Goal: Information Seeking & Learning: Check status

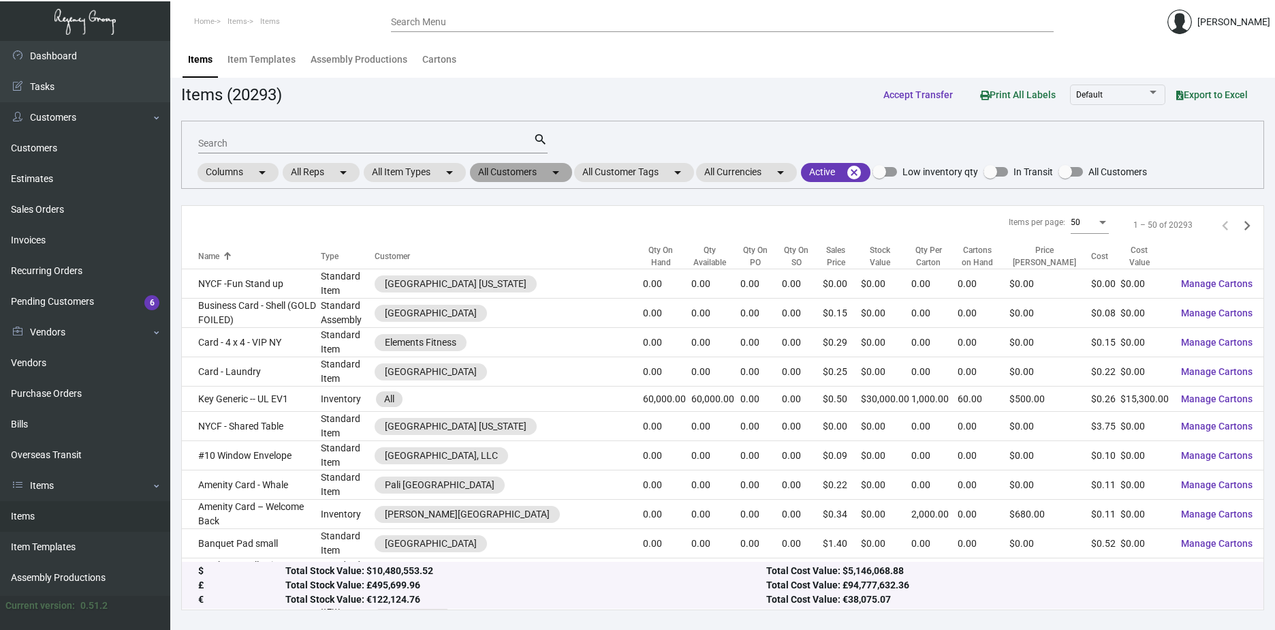
click at [560, 172] on mat-icon "arrow_drop_down" at bounding box center [556, 172] width 16 height 16
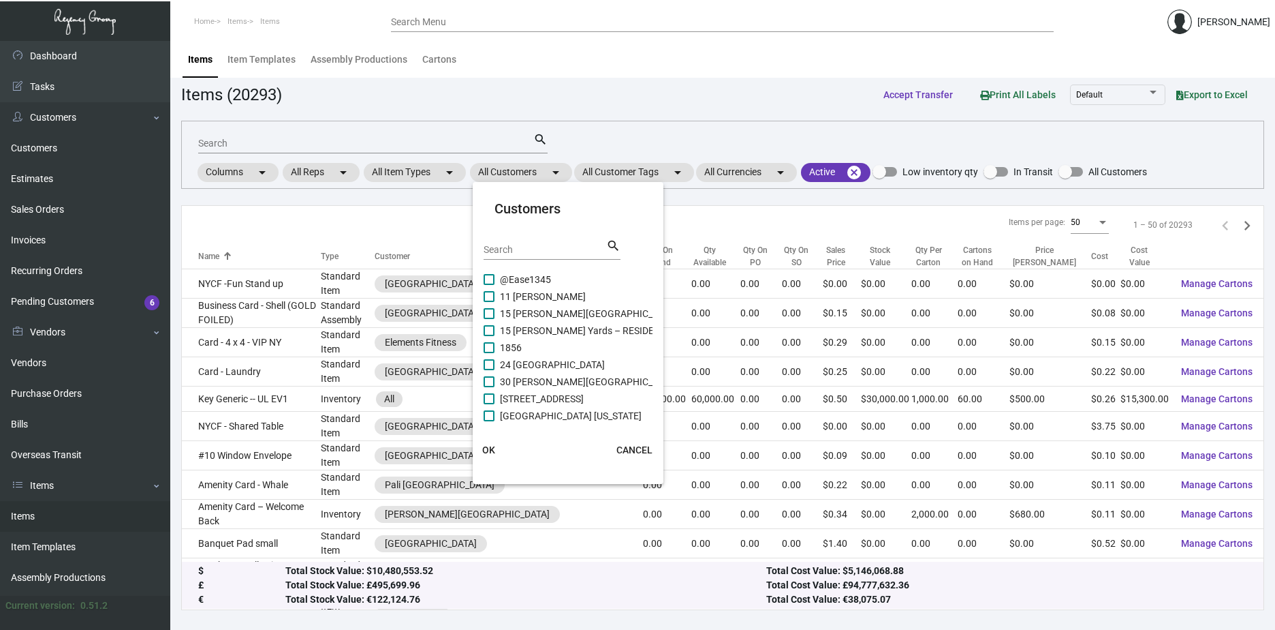
click at [516, 249] on input "Search" at bounding box center [545, 250] width 123 height 11
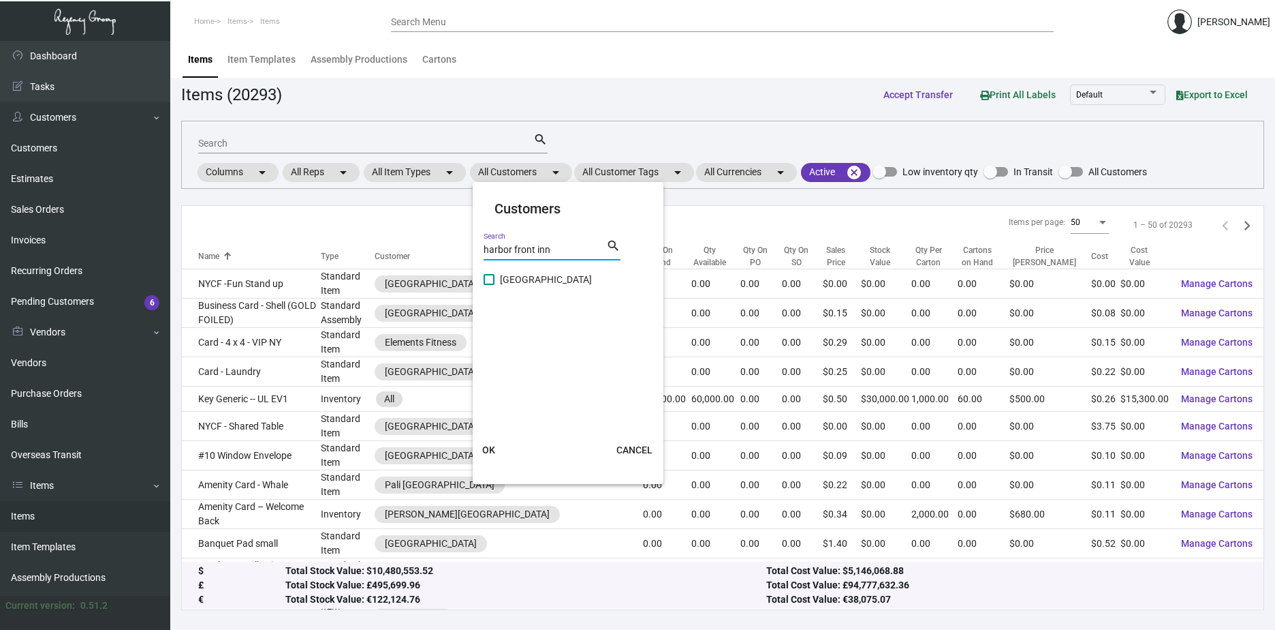
type input "harbor front inn"
click at [484, 282] on span at bounding box center [489, 279] width 11 height 11
click at [489, 285] on input "[GEOGRAPHIC_DATA]" at bounding box center [489, 285] width 1 height 1
checkbox input "true"
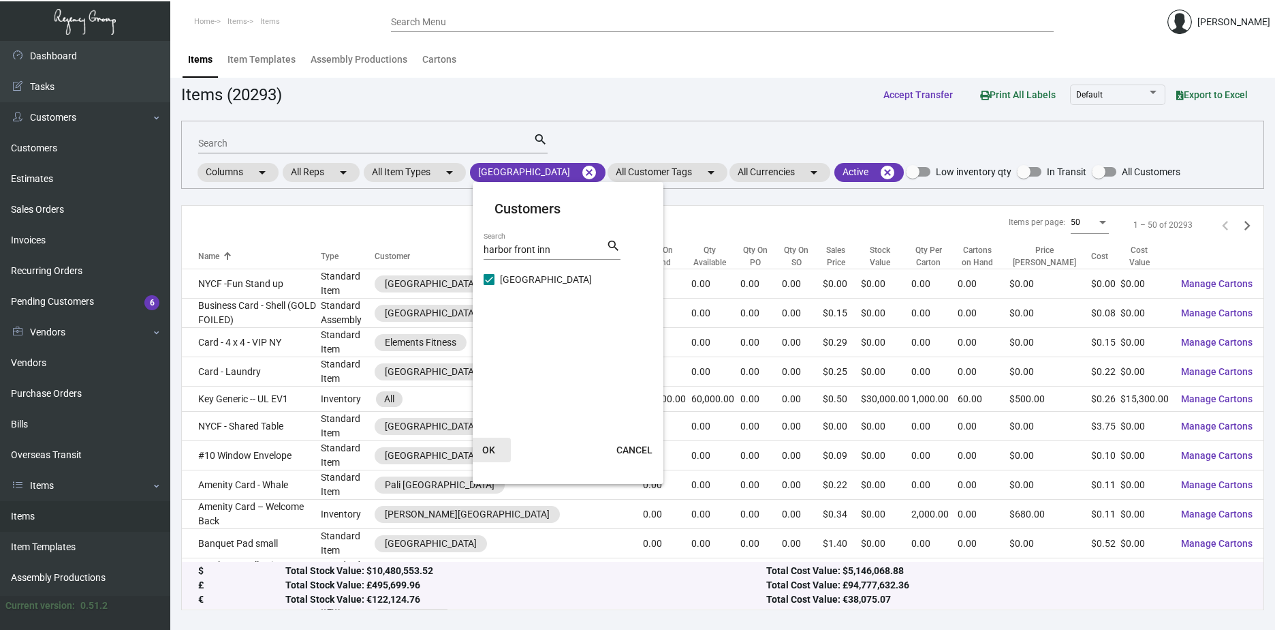
click at [495, 441] on button "OK" at bounding box center [489, 449] width 44 height 25
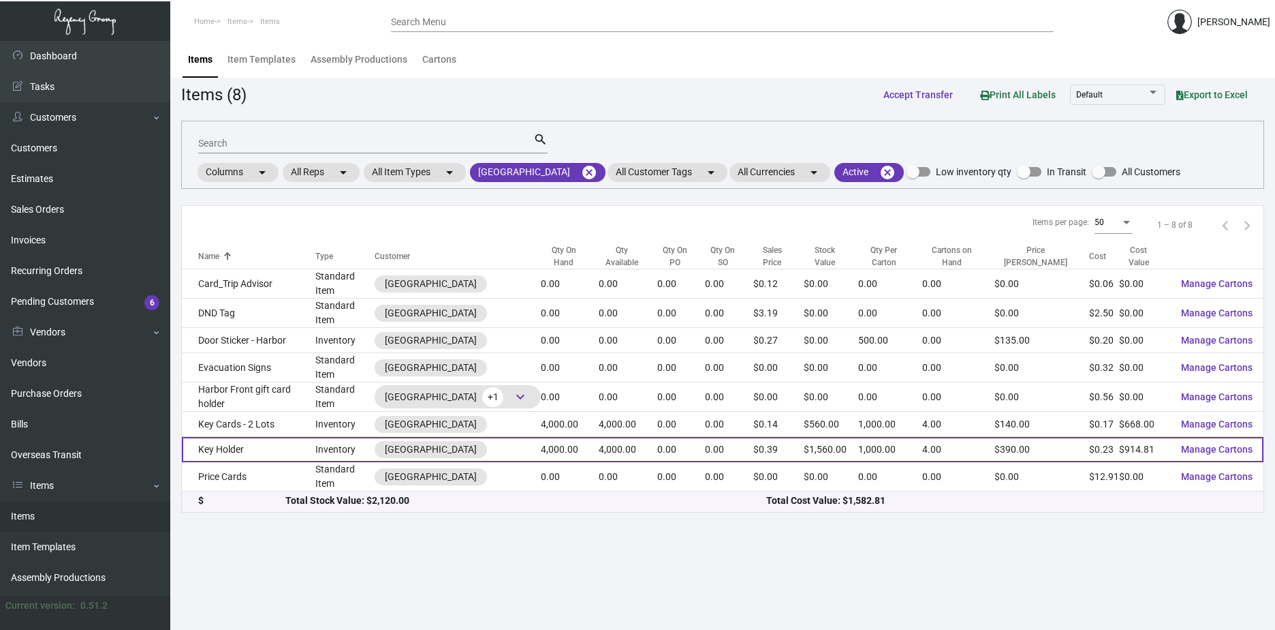
click at [238, 439] on td "Key Holder" at bounding box center [249, 449] width 134 height 25
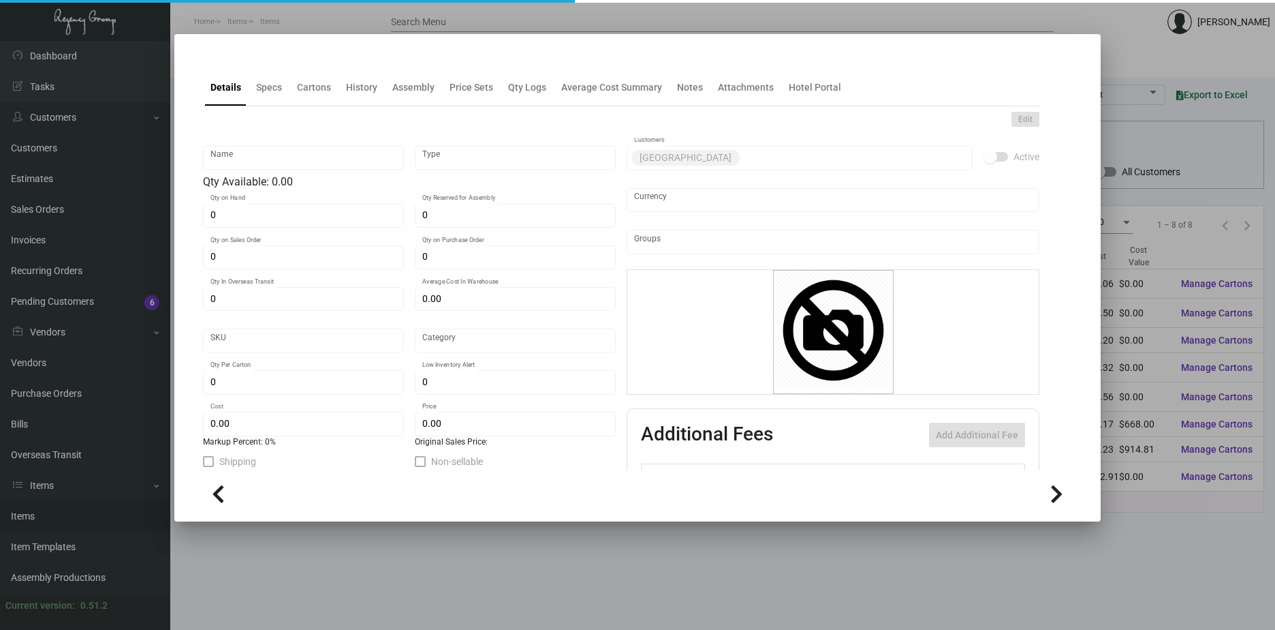
type input "Key Holder"
type input "Inventory"
type input "4,000"
type input "$ 0.55072"
type input "Standard"
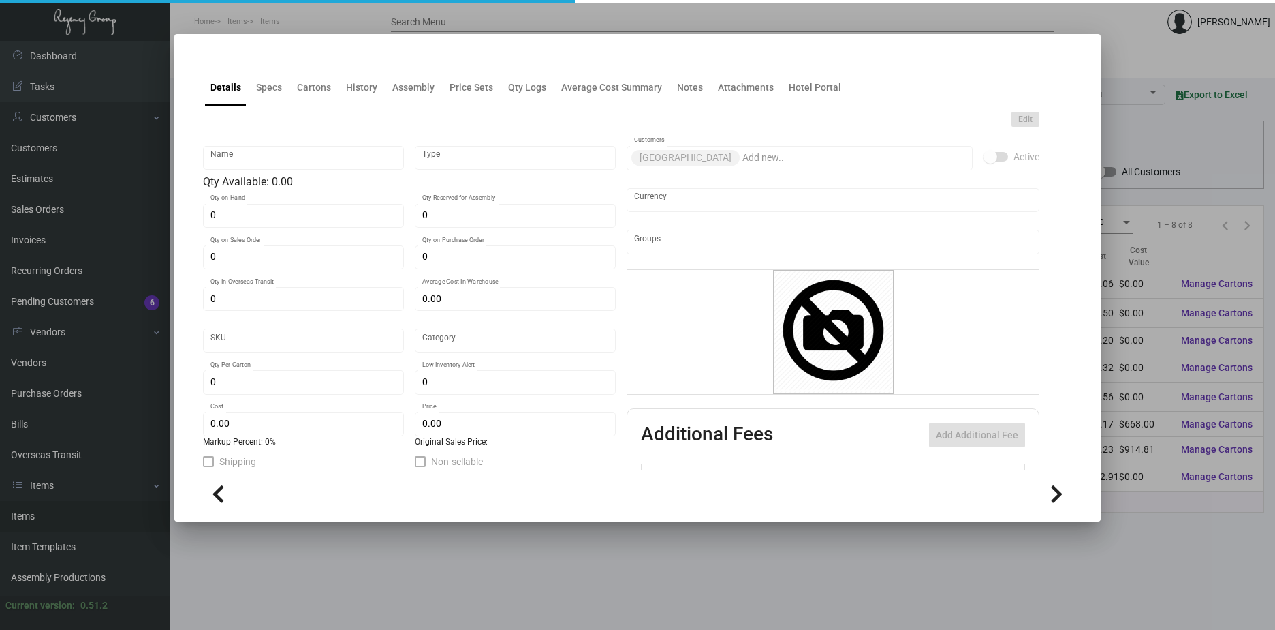
type input "1,000"
type input "$ 0.2287"
type input "$ 0.39"
checkbox input "true"
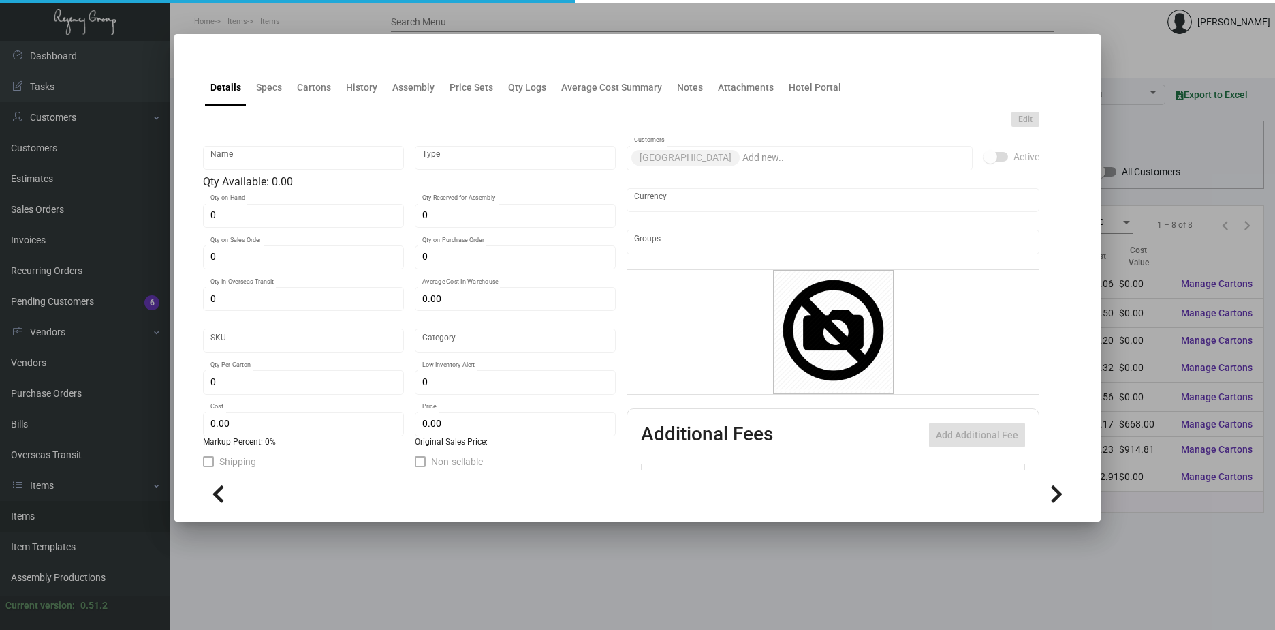
checkbox input "true"
type input "United States Dollar $"
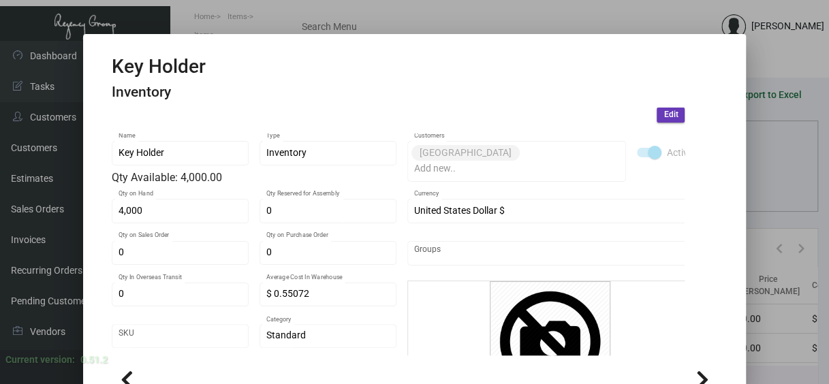
scroll to position [68, 0]
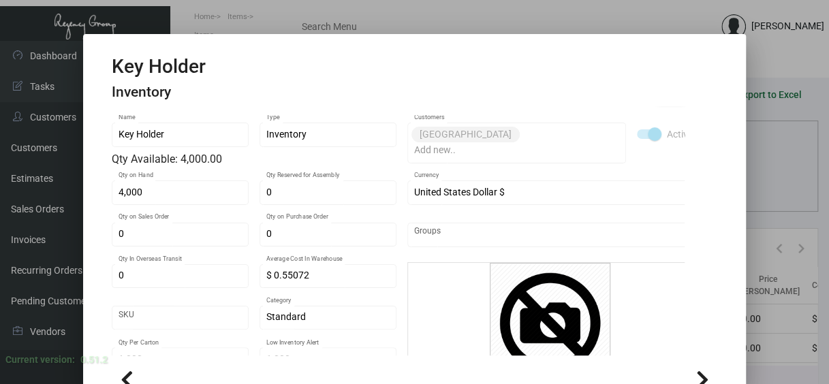
click at [764, 195] on div at bounding box center [414, 192] width 829 height 384
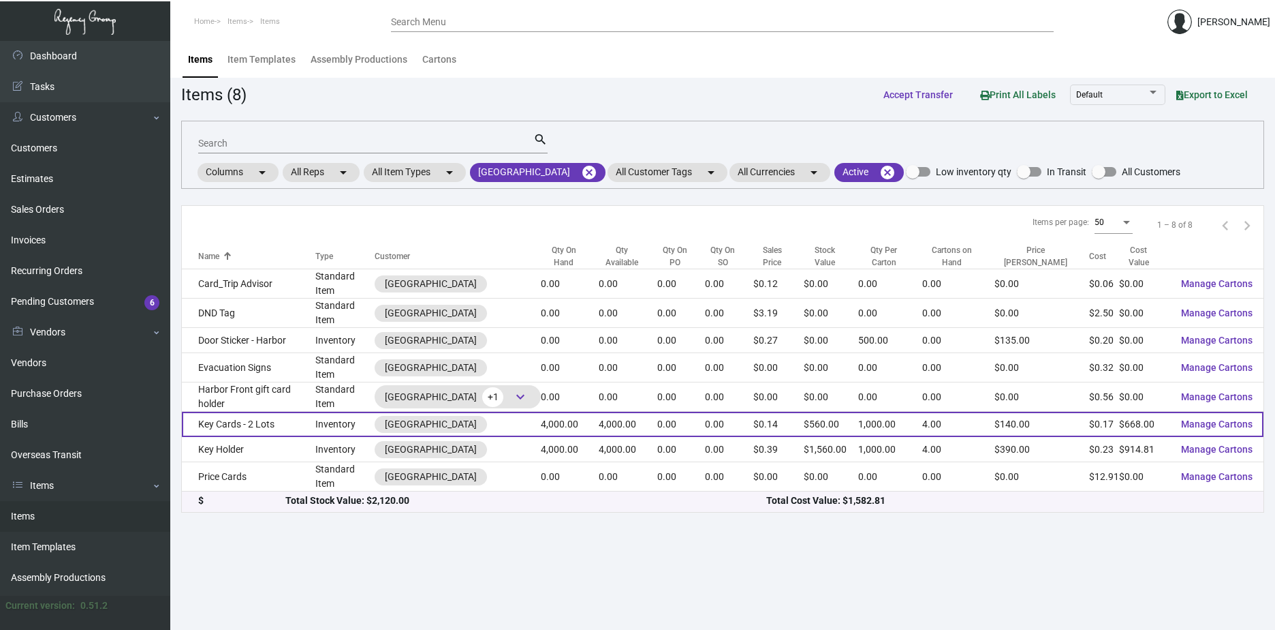
click at [236, 412] on td "Key Cards - 2 Lots" at bounding box center [249, 424] width 134 height 25
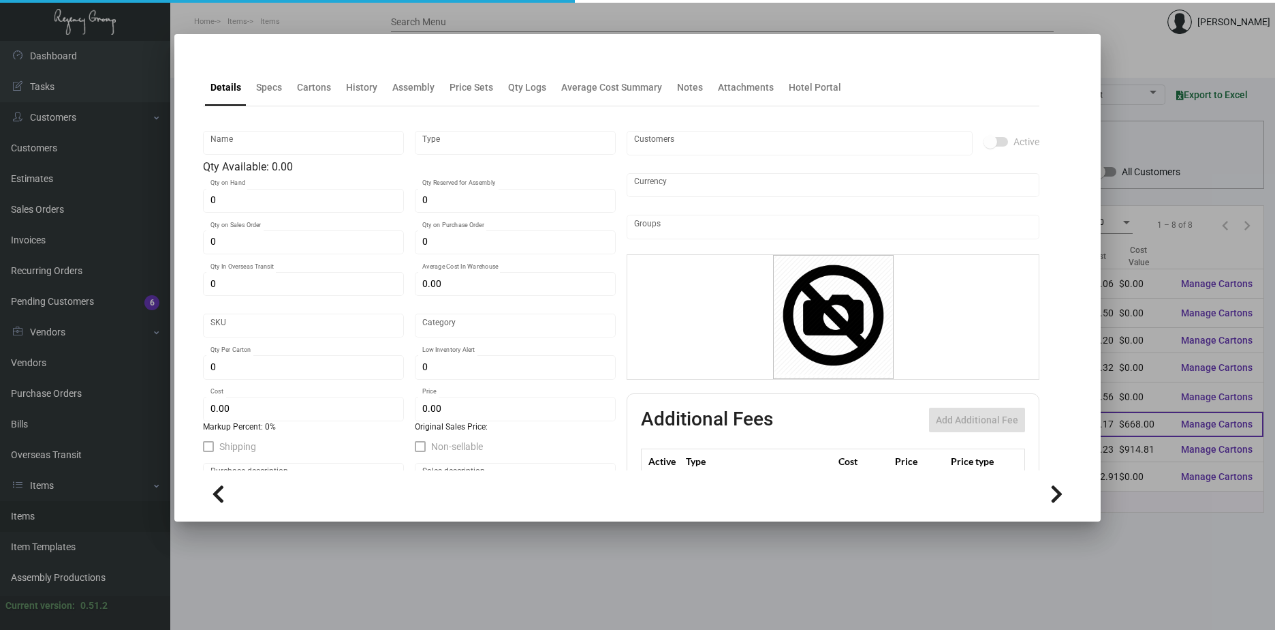
type input "Key Cards - 2 Lots"
type input "Inventory"
type input "4,000"
type input "10,000"
type input "$ 0.55072"
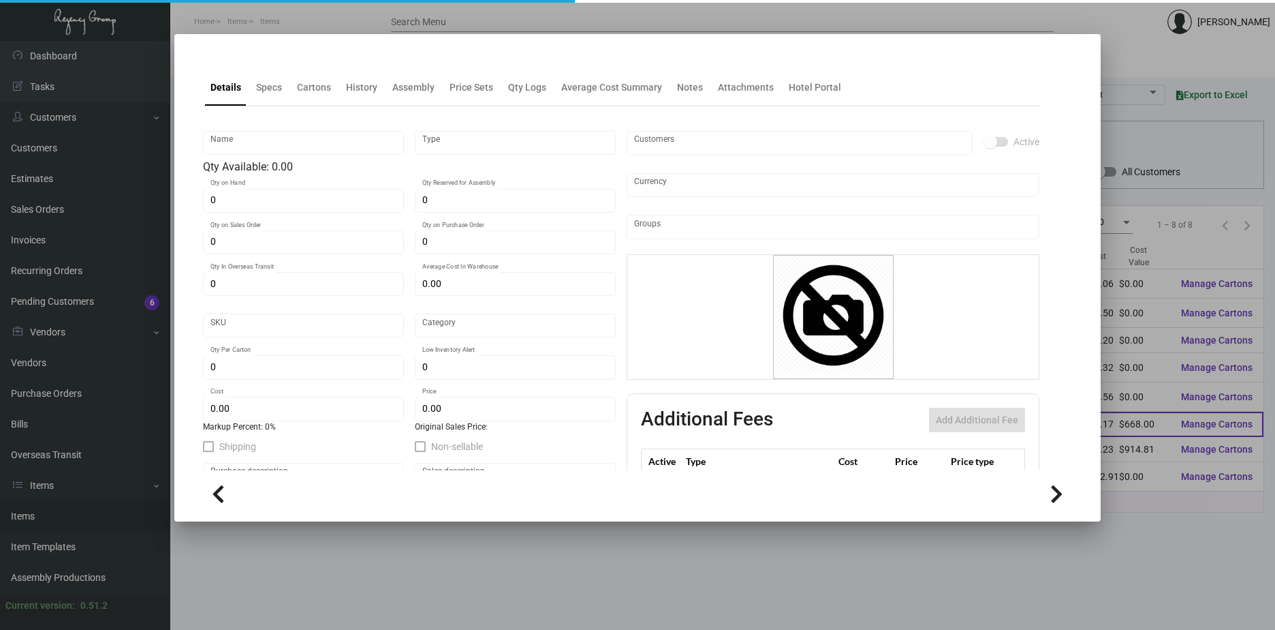
type input "Overseas"
type input "1,000"
type input "2,000"
type input "$ 0.167"
type input "$ 0.14"
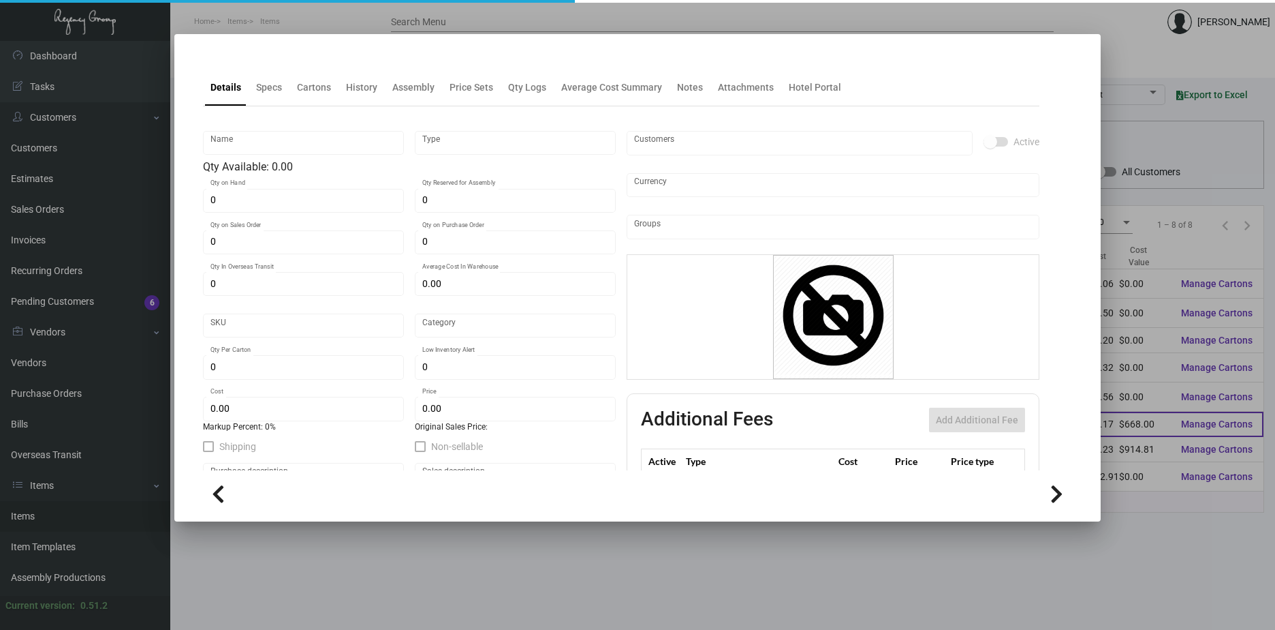
checkbox input "true"
type input "United States Dollar $"
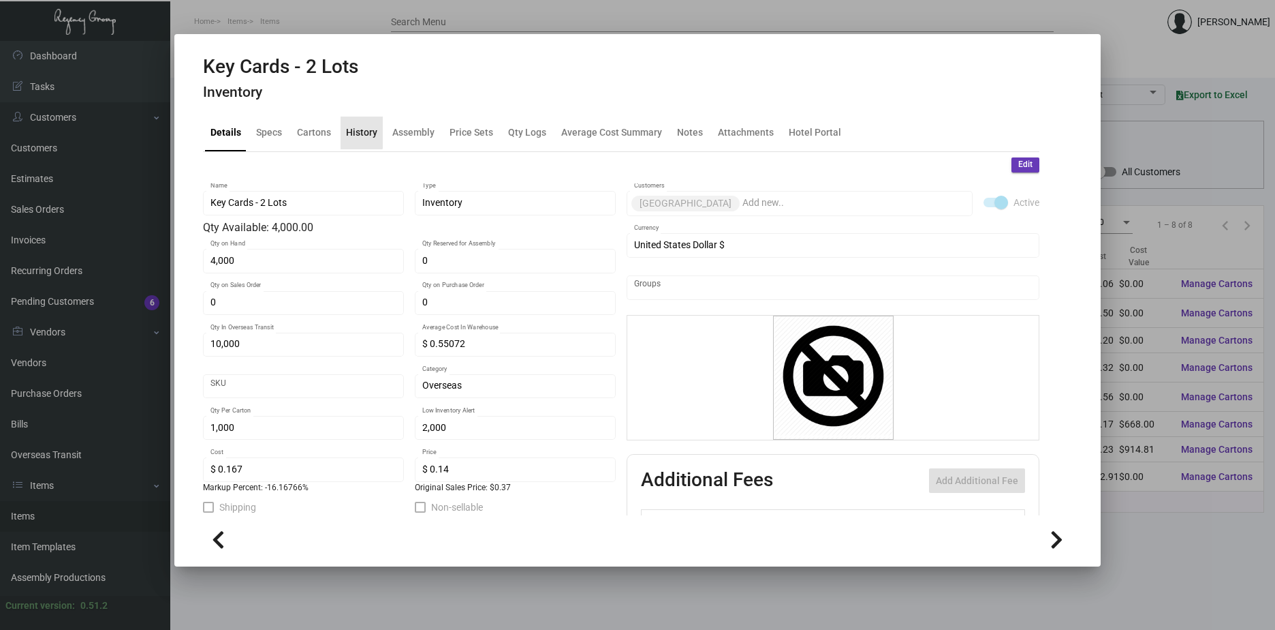
click at [354, 131] on div "History" at bounding box center [361, 132] width 31 height 14
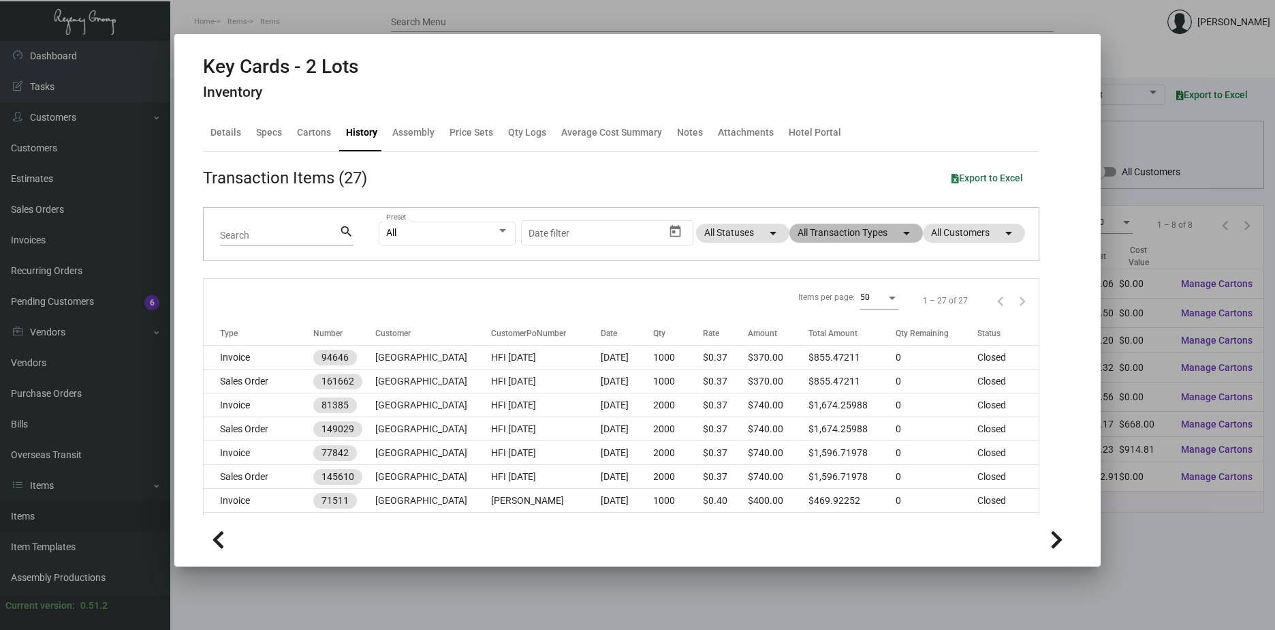
click at [815, 236] on mat-chip "All Transaction Types arrow_drop_down" at bounding box center [857, 232] width 134 height 19
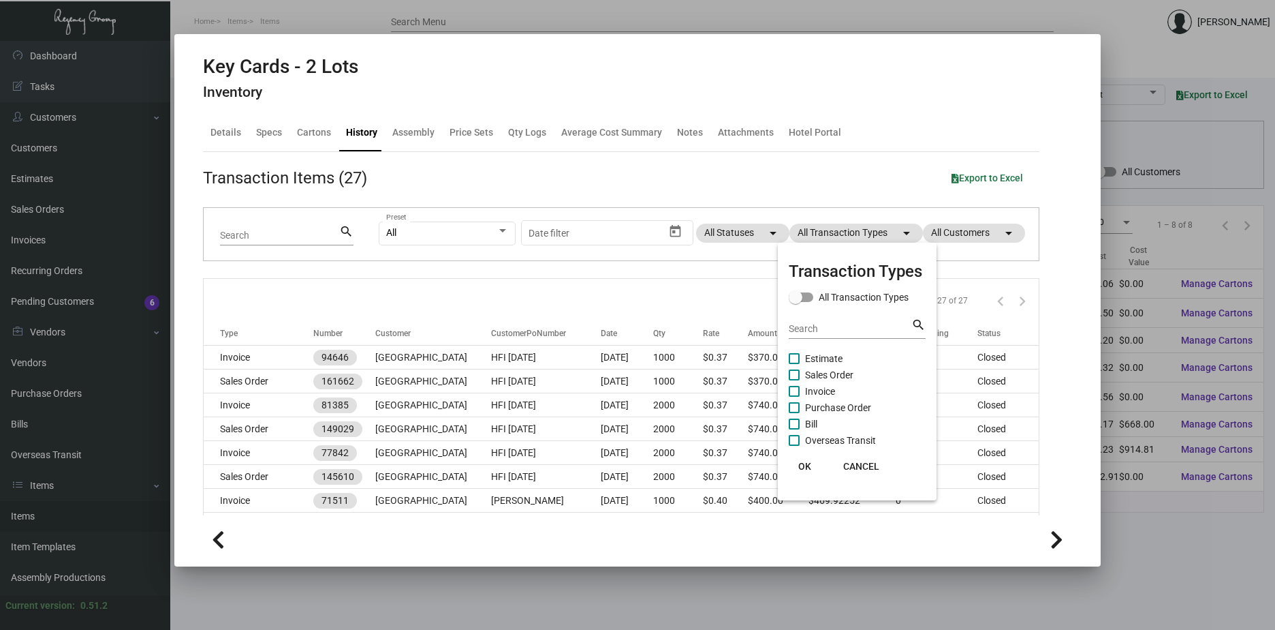
click at [794, 409] on span at bounding box center [794, 407] width 11 height 11
click at [794, 413] on input "Purchase Order" at bounding box center [794, 413] width 1 height 1
checkbox input "true"
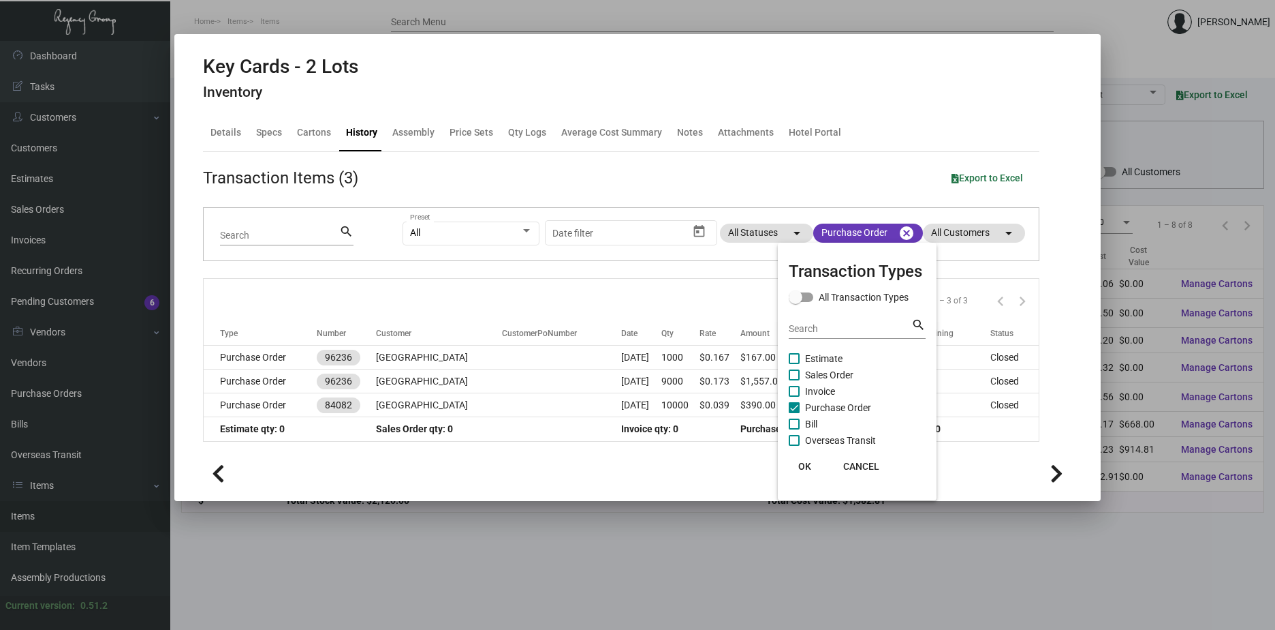
click at [807, 462] on span "OK" at bounding box center [805, 466] width 13 height 11
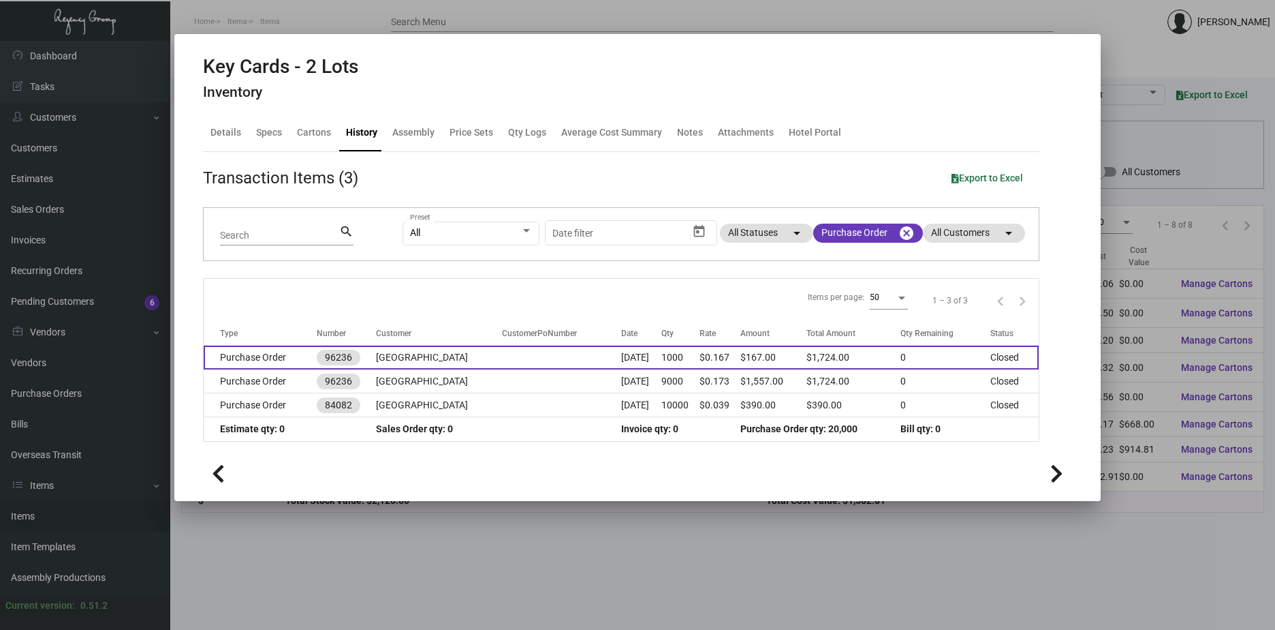
click at [423, 358] on td "[GEOGRAPHIC_DATA]" at bounding box center [439, 357] width 126 height 24
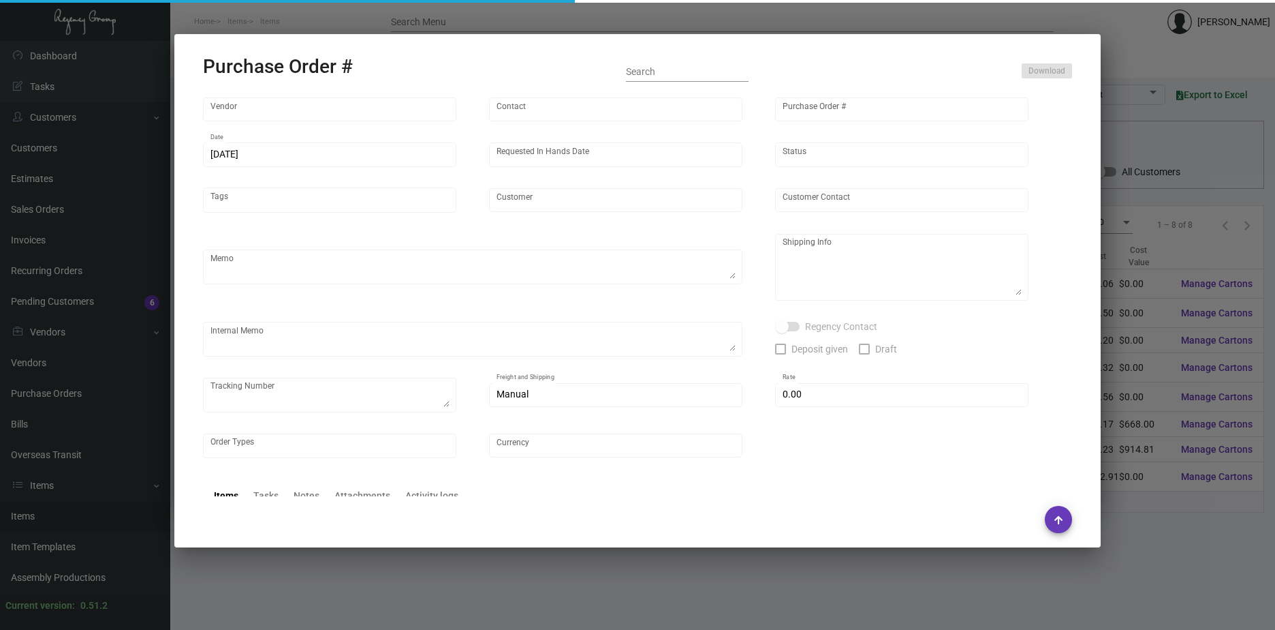
type input "Nexqo"
type input "[PERSON_NAME]"
type input "96236"
type input "[DATE]"
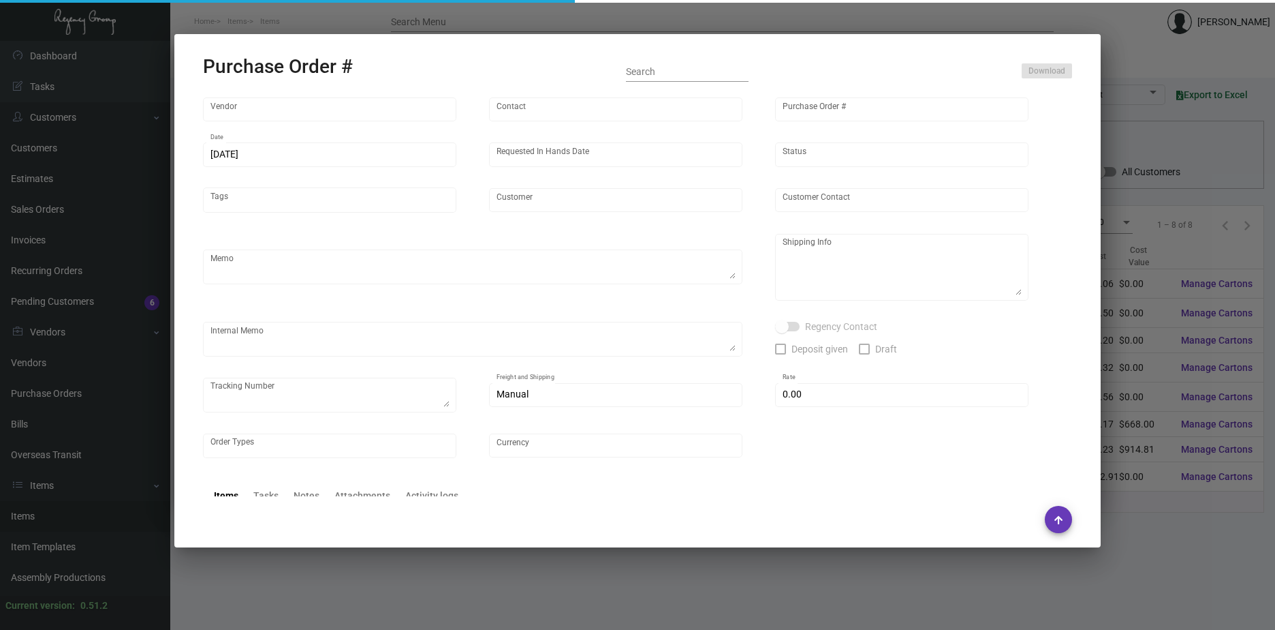
type input "[GEOGRAPHIC_DATA]"
type textarea "1K AIR 9K BOAT to [GEOGRAPHIC_DATA]."
type textarea "Regency Group NJ - [PERSON_NAME] [STREET_ADDRESS]"
checkbox input "true"
type input "$ 0.00"
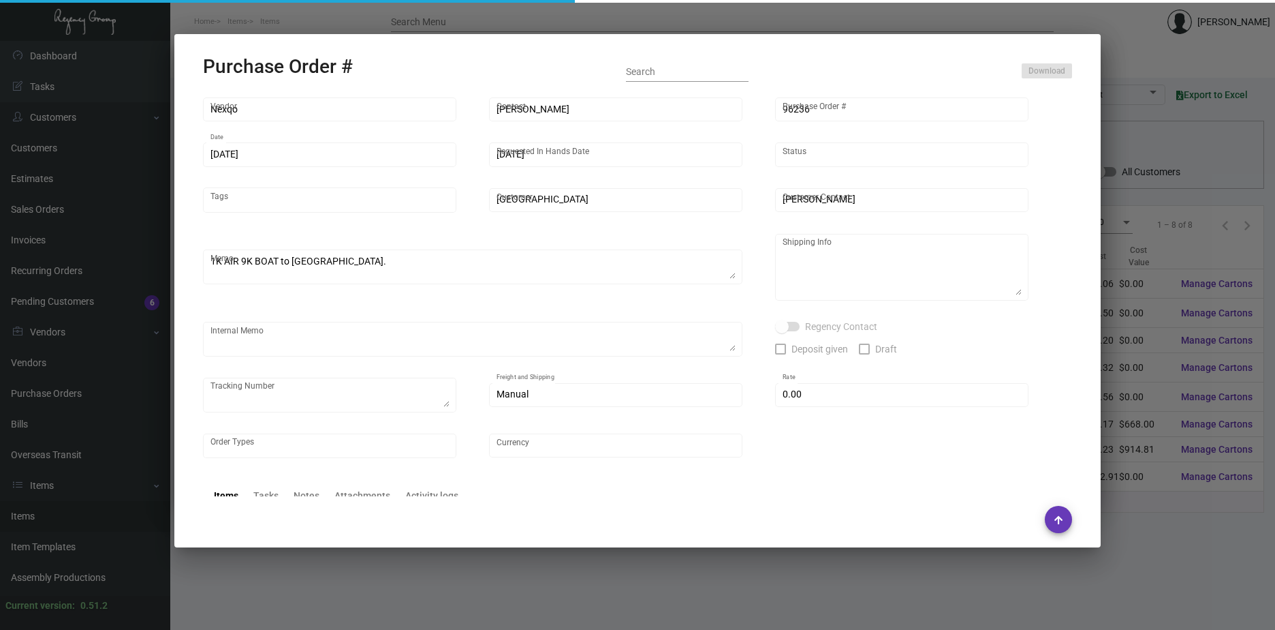
type input "United States Dollar $"
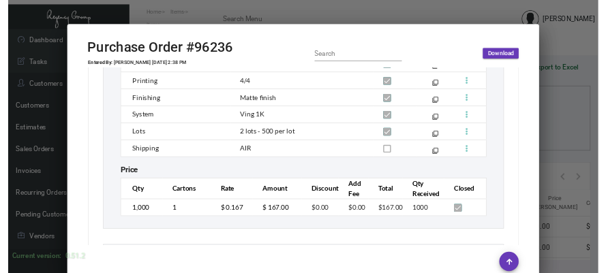
scroll to position [954, 0]
